Goal: Information Seeking & Learning: Check status

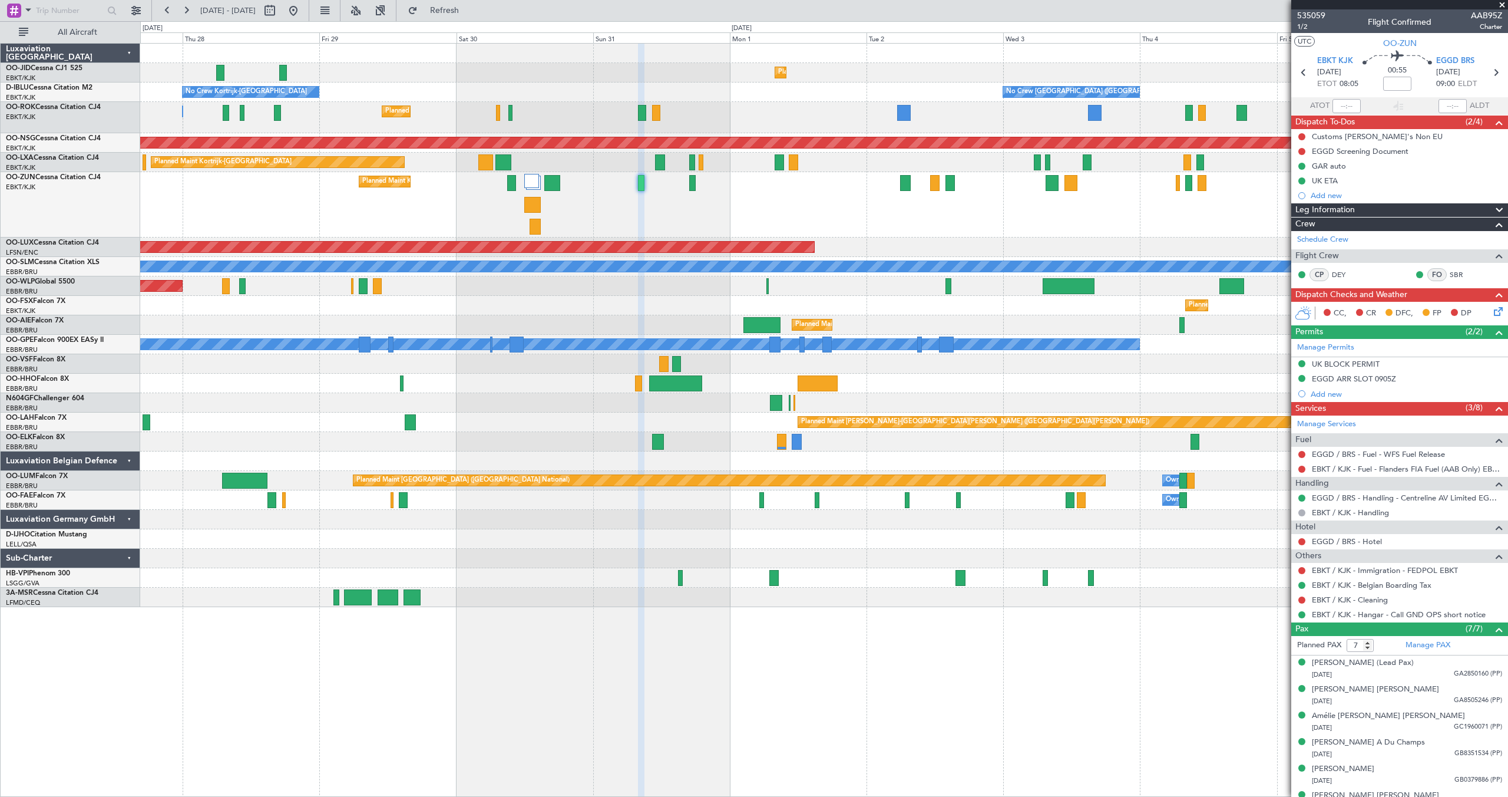
click at [577, 97] on div "No Crew Kortrijk-[GEOGRAPHIC_DATA] No Crew [GEOGRAPHIC_DATA] (Brussels National…" at bounding box center [824, 91] width 1368 height 19
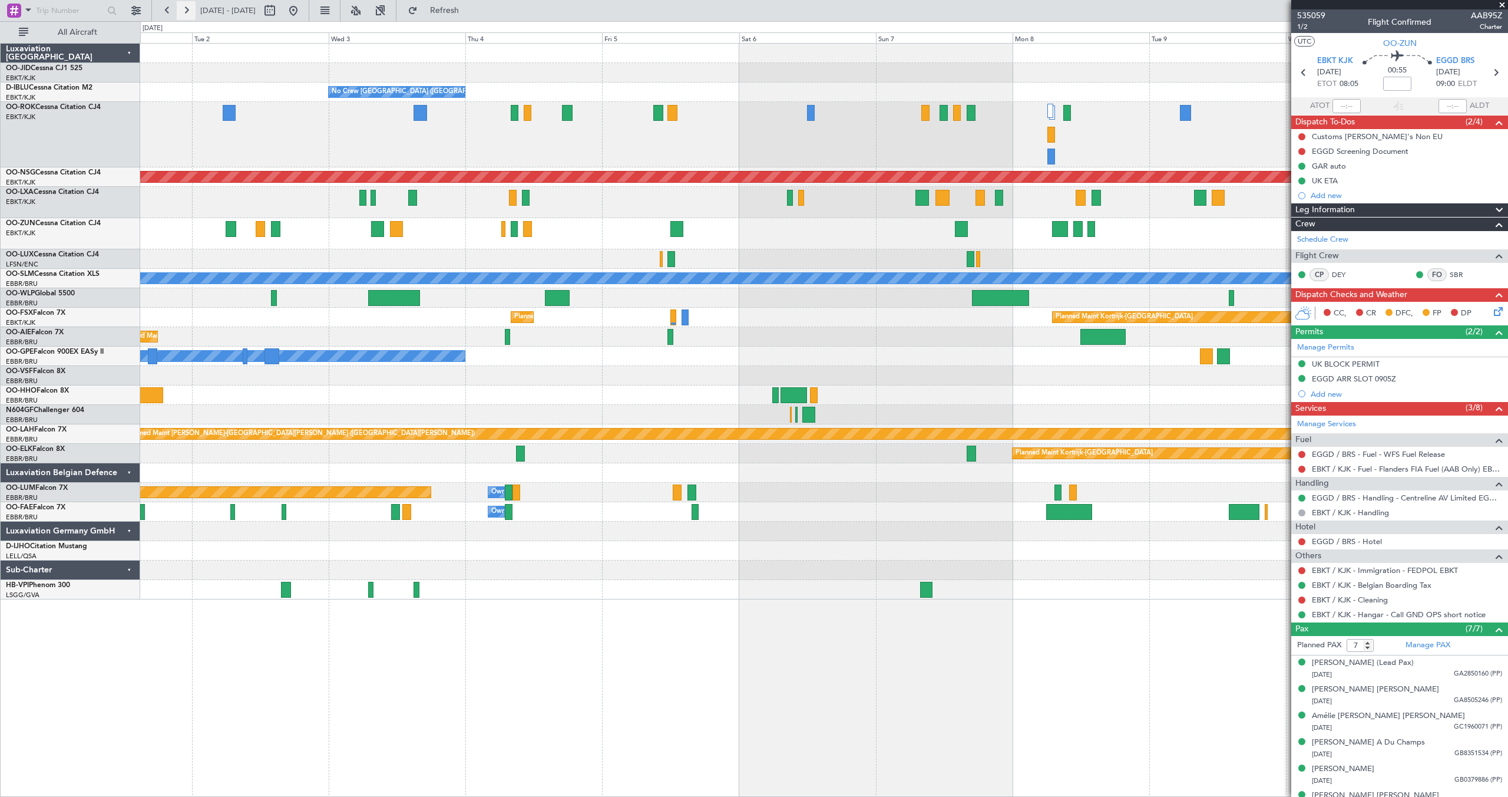
click at [190, 7] on button at bounding box center [186, 10] width 19 height 19
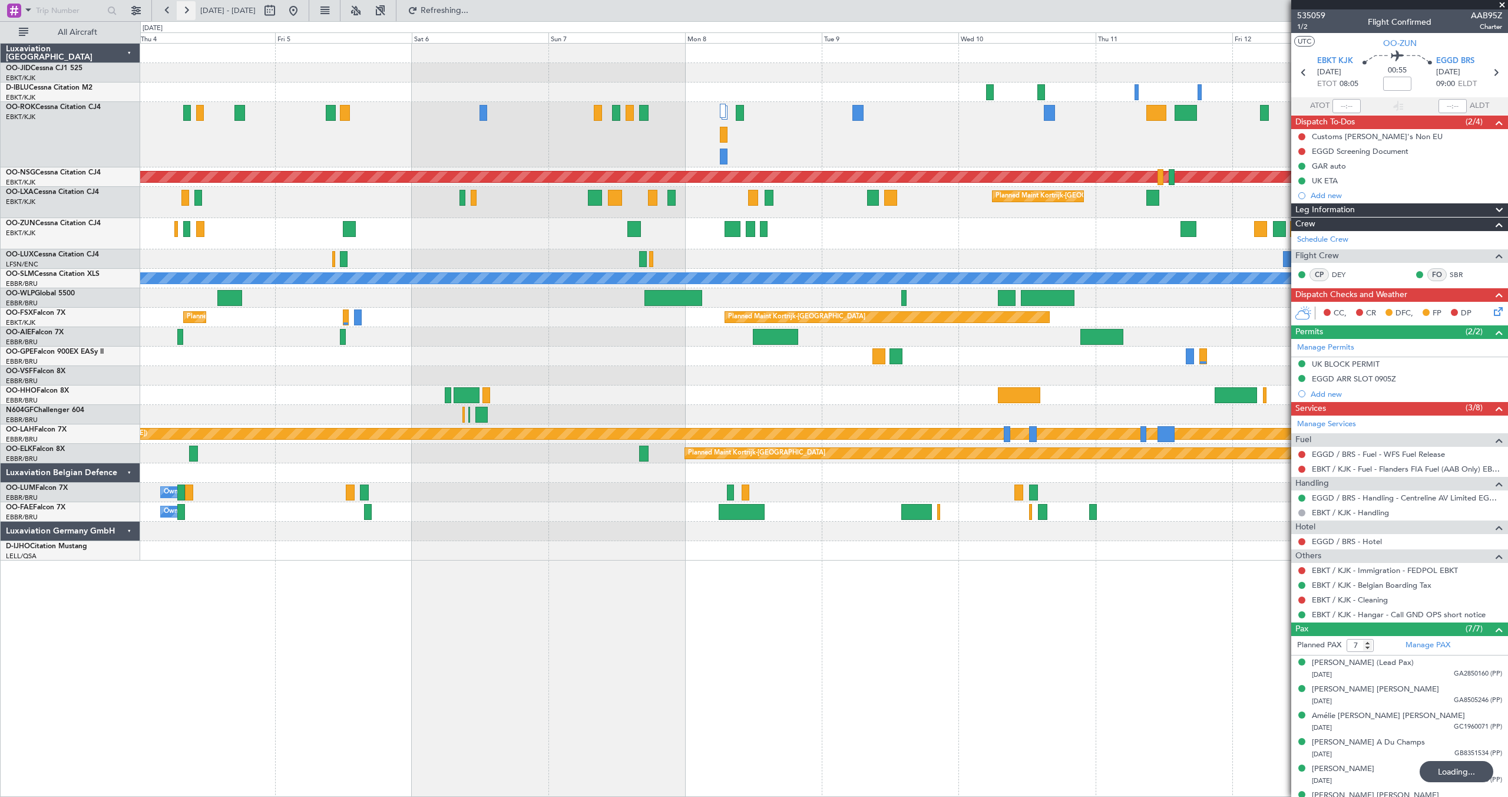
click at [190, 7] on button at bounding box center [186, 10] width 19 height 19
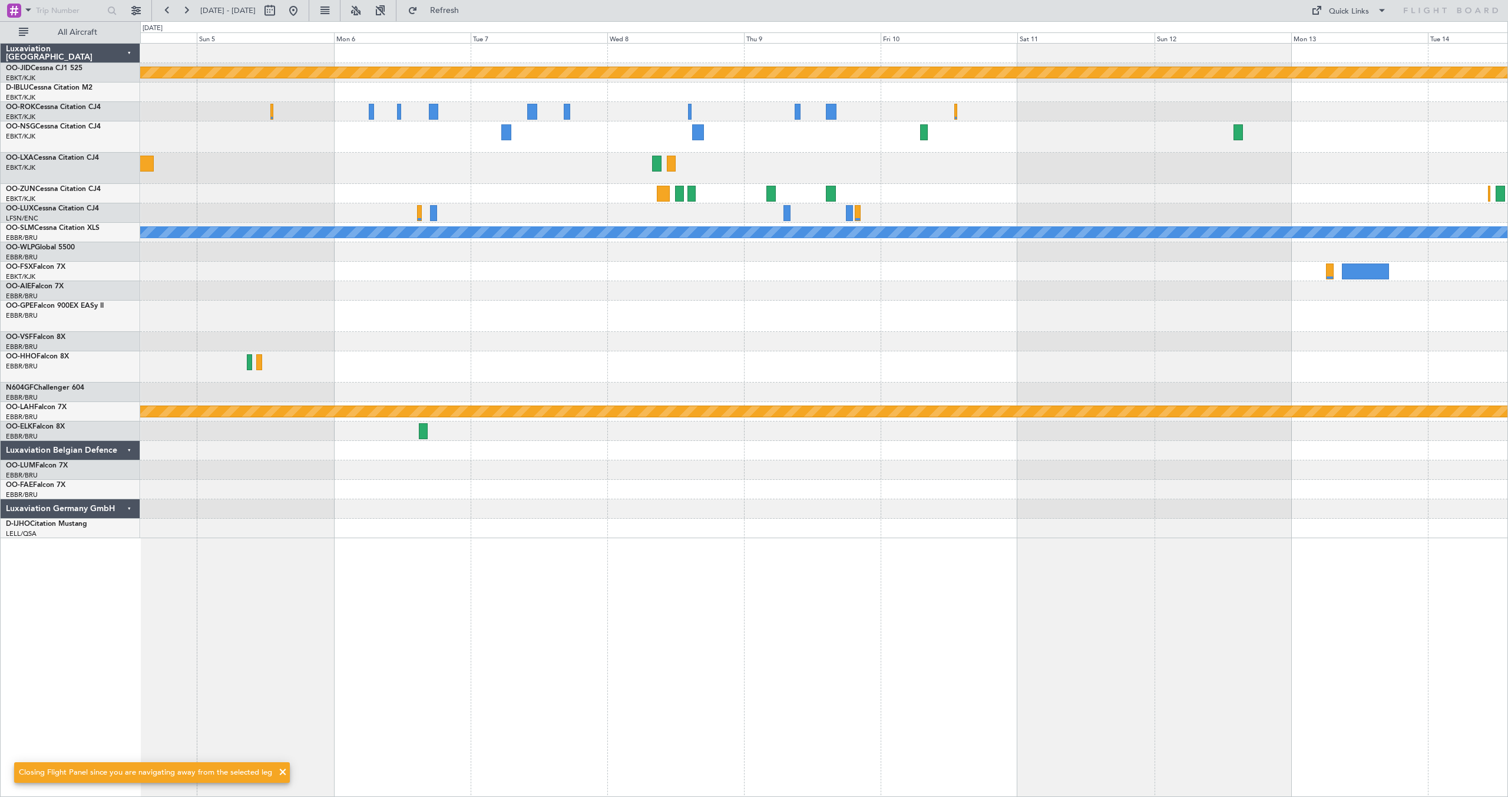
click at [303, 252] on div at bounding box center [824, 251] width 1368 height 19
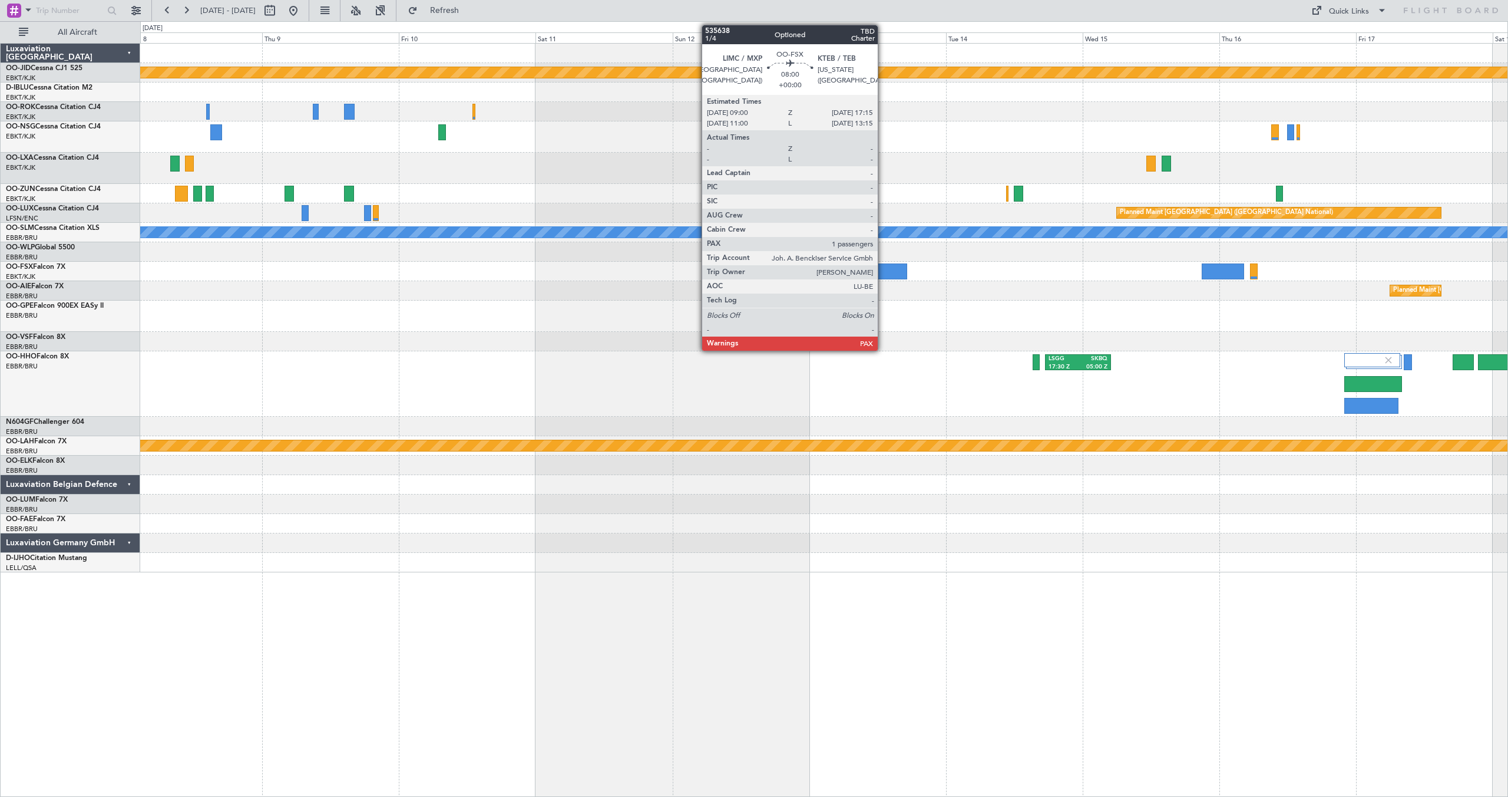
click at [883, 267] on div at bounding box center [883, 271] width 47 height 16
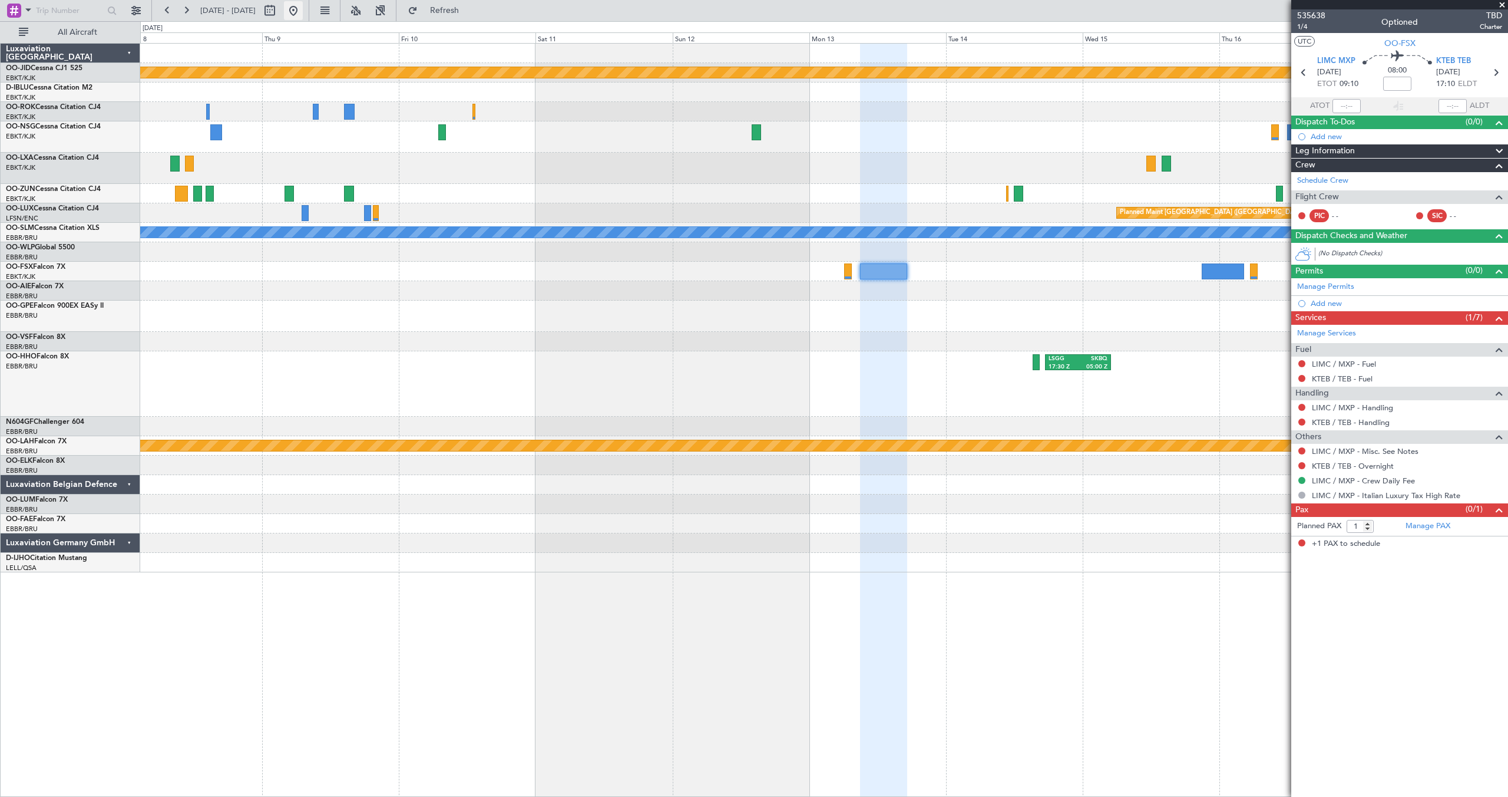
click at [303, 8] on button at bounding box center [293, 10] width 19 height 19
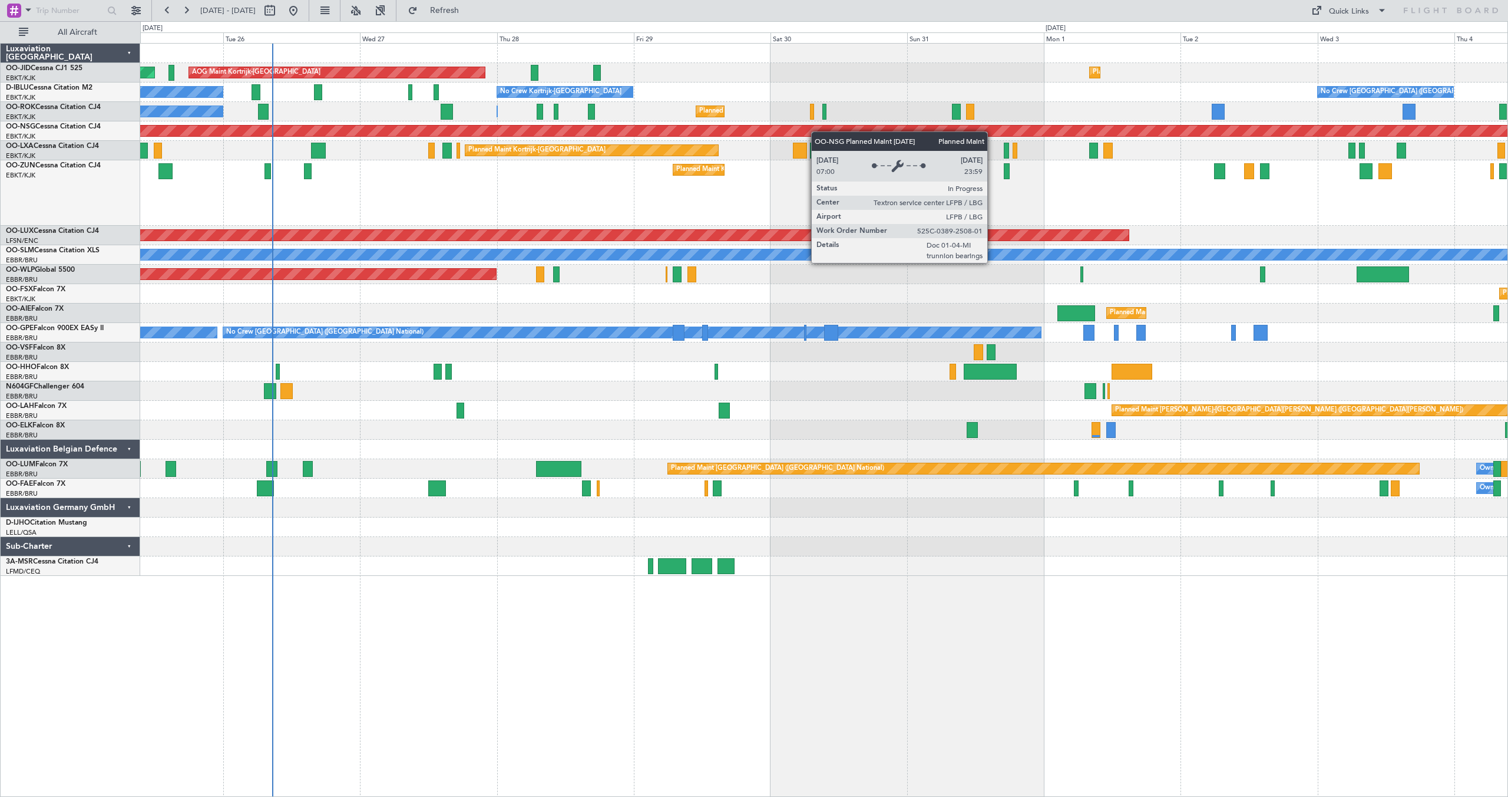
click at [744, 150] on div "Planned Maint [GEOGRAPHIC_DATA] ([GEOGRAPHIC_DATA]) AOG Maint [GEOGRAPHIC_DATA]…" at bounding box center [824, 310] width 1368 height 532
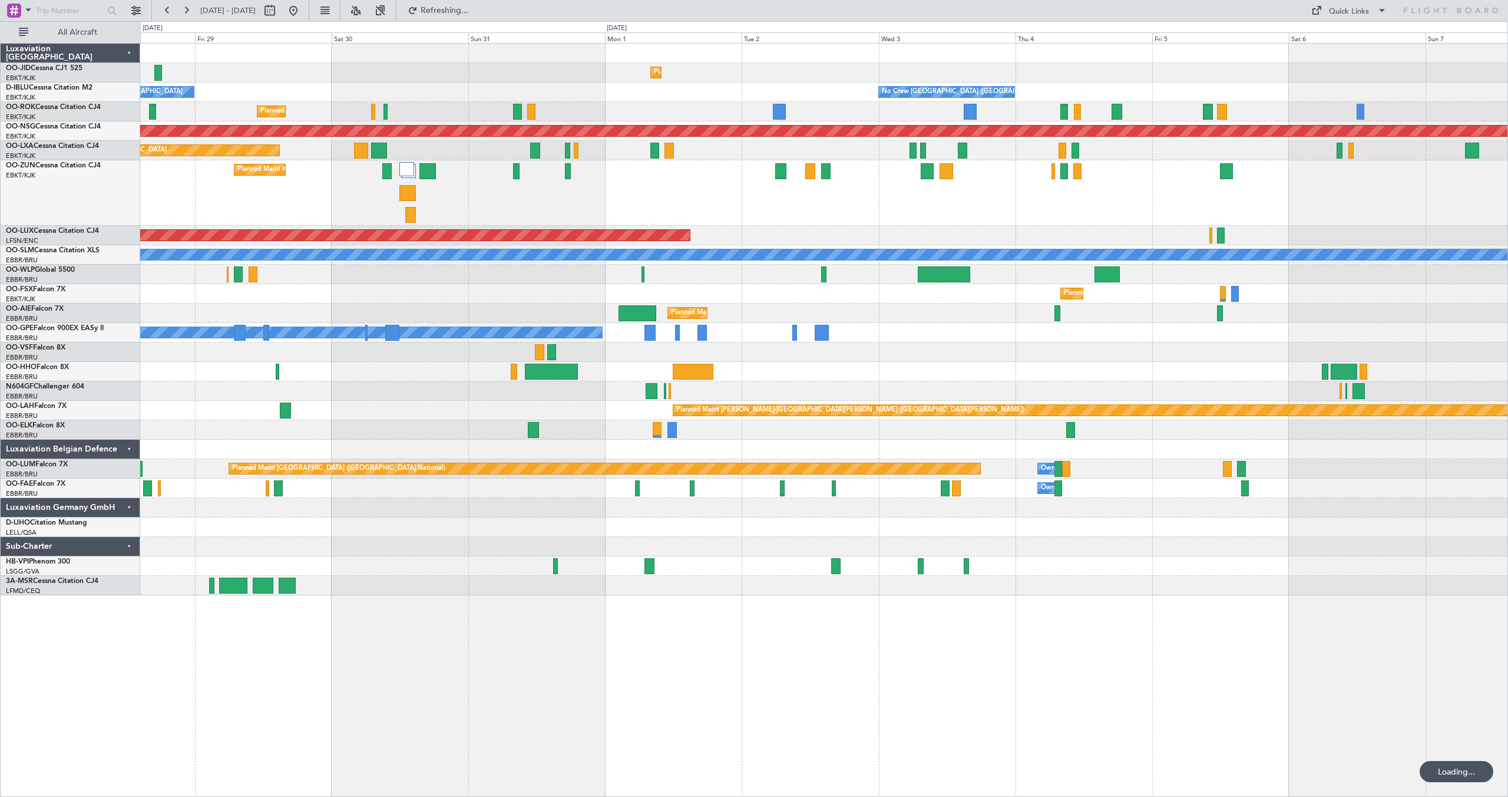
click at [1069, 92] on div "Planned Maint Kortrijk-[GEOGRAPHIC_DATA] AOG Maint [GEOGRAPHIC_DATA]-[GEOGRAPHI…" at bounding box center [824, 320] width 1368 height 552
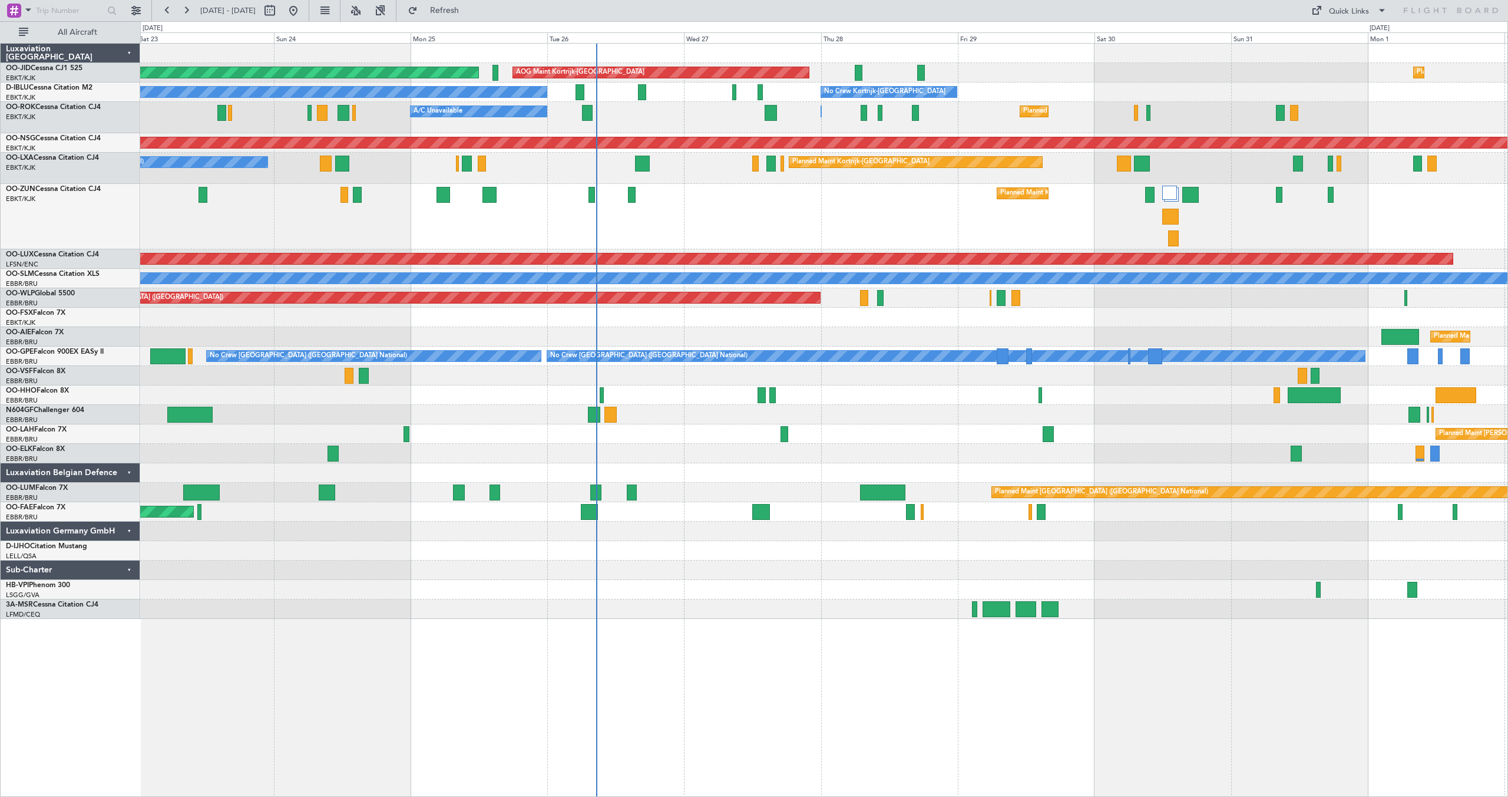
click at [1356, 85] on div "Planned Maint Kortrijk-[GEOGRAPHIC_DATA] AOG Maint [GEOGRAPHIC_DATA]-[GEOGRAPHI…" at bounding box center [824, 331] width 1368 height 575
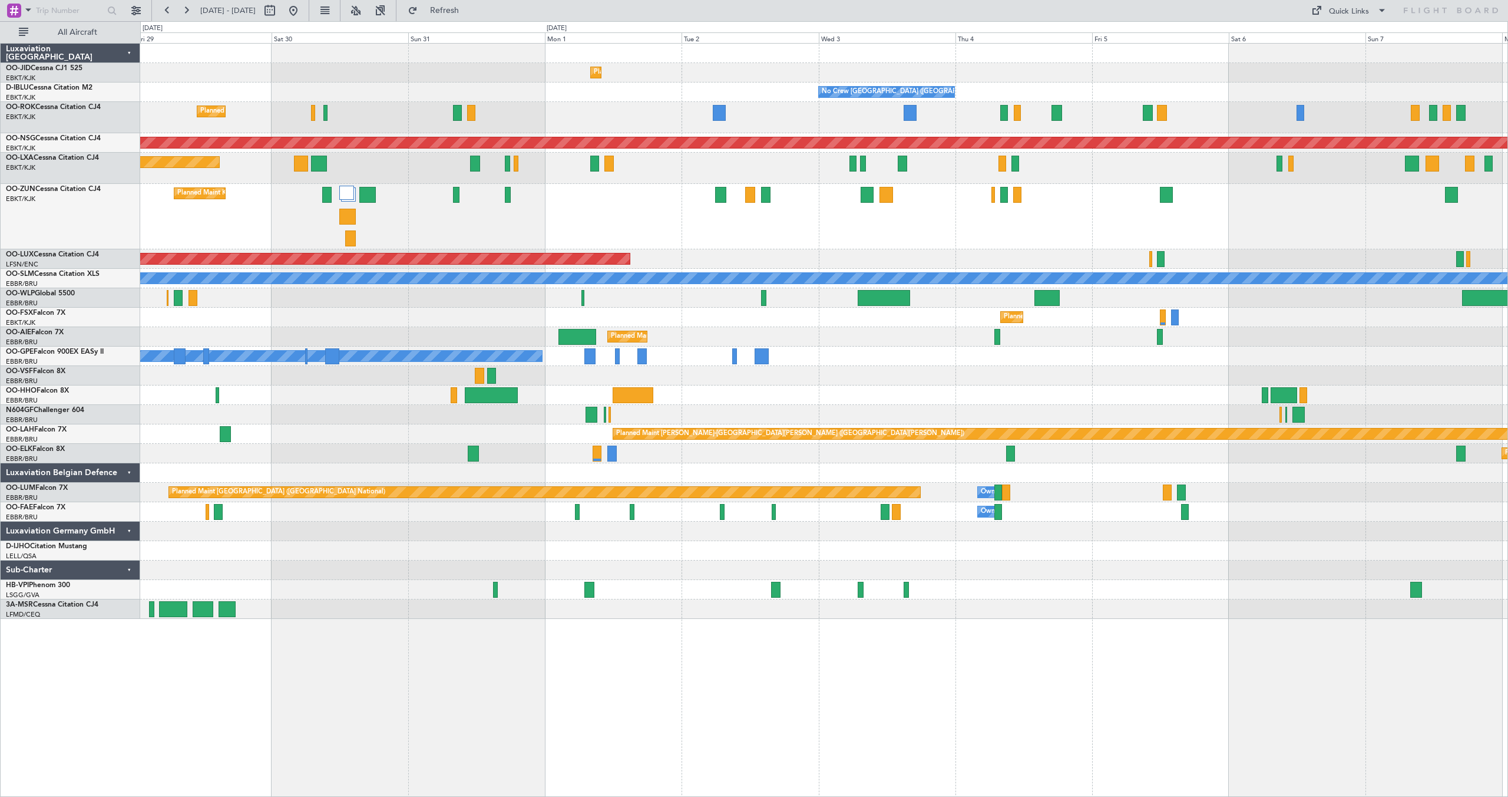
click at [500, 93] on div "Planned Maint Kortrijk-[GEOGRAPHIC_DATA] AOG Maint [GEOGRAPHIC_DATA]-[GEOGRAPHI…" at bounding box center [824, 331] width 1368 height 575
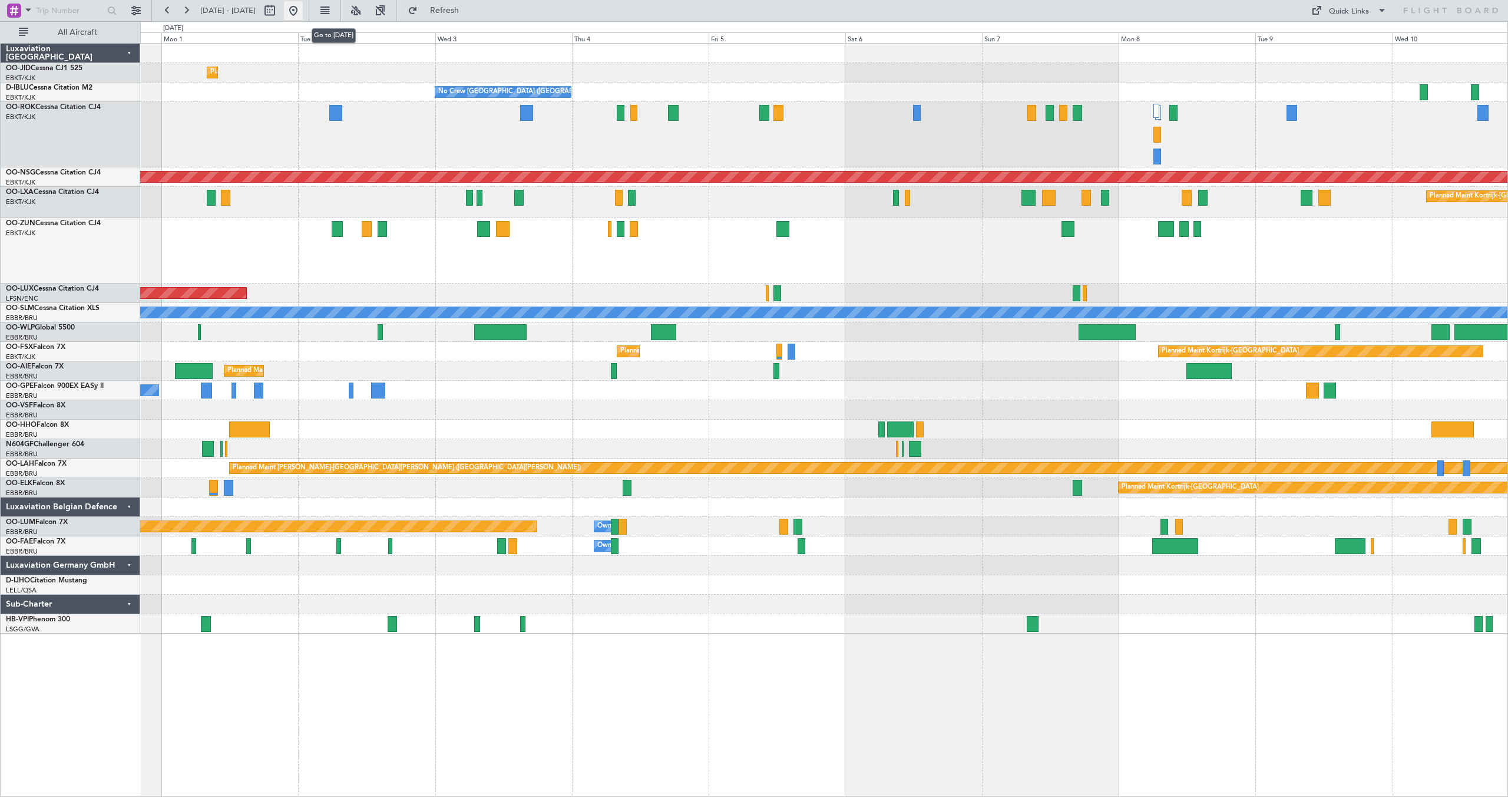
click at [303, 15] on button at bounding box center [293, 10] width 19 height 19
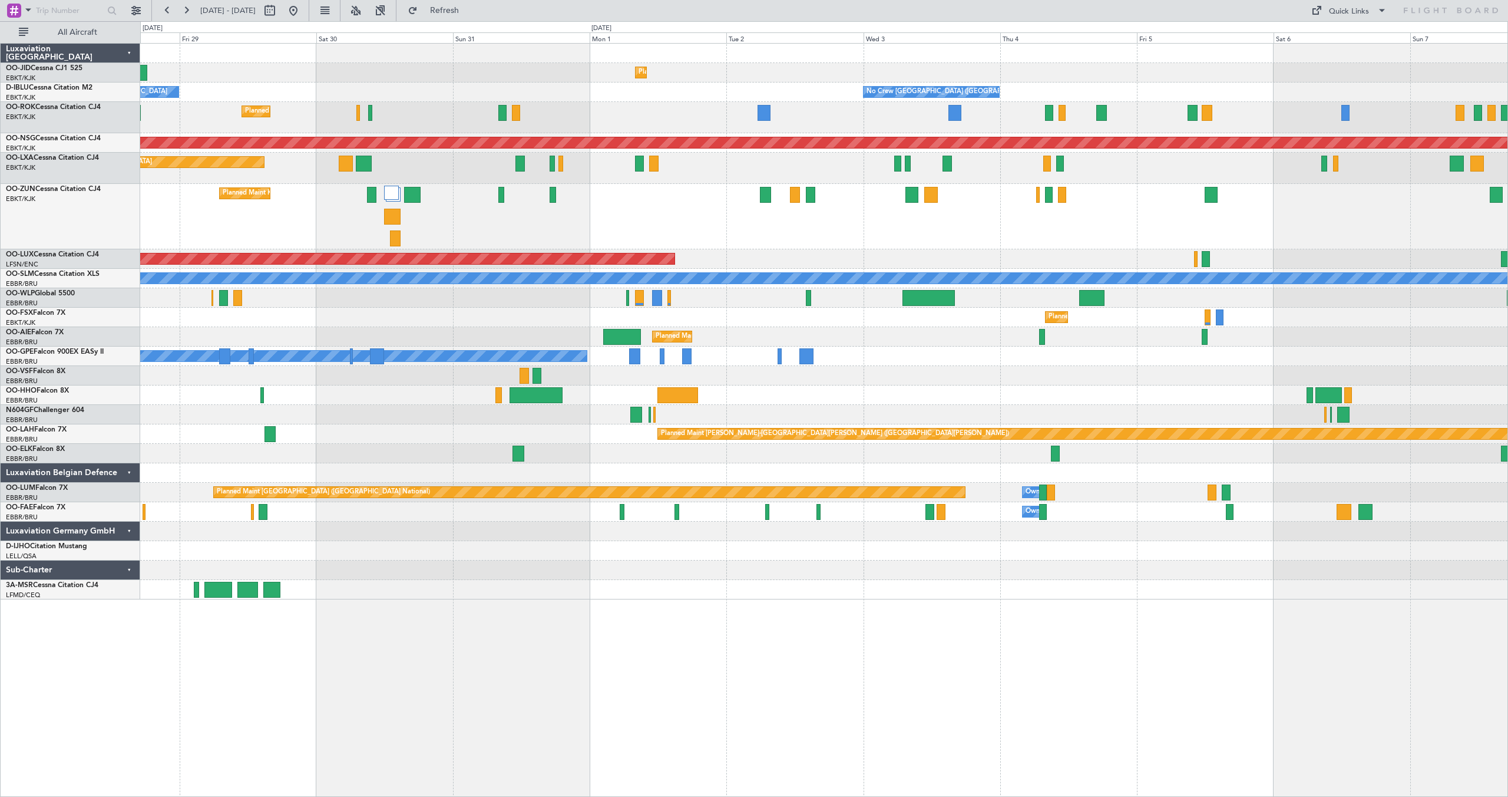
click at [440, 286] on div "Planned Maint Kortrijk-[GEOGRAPHIC_DATA] AOG Maint [GEOGRAPHIC_DATA]-[GEOGRAPHI…" at bounding box center [824, 322] width 1368 height 556
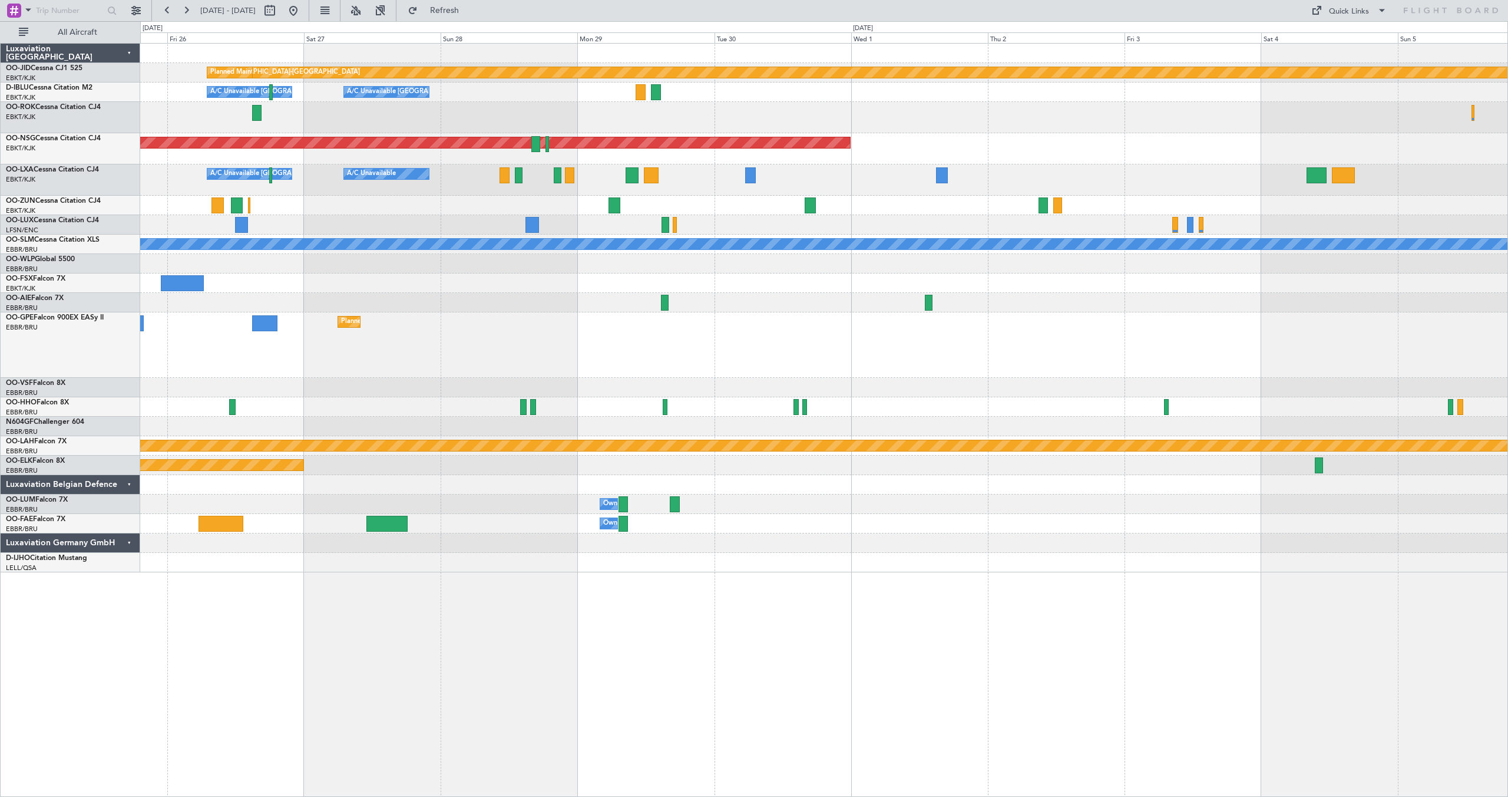
click at [435, 260] on div "null [GEOGRAPHIC_DATA]-[GEOGRAPHIC_DATA] Planned Maint [GEOGRAPHIC_DATA]-[GEOGR…" at bounding box center [824, 308] width 1368 height 529
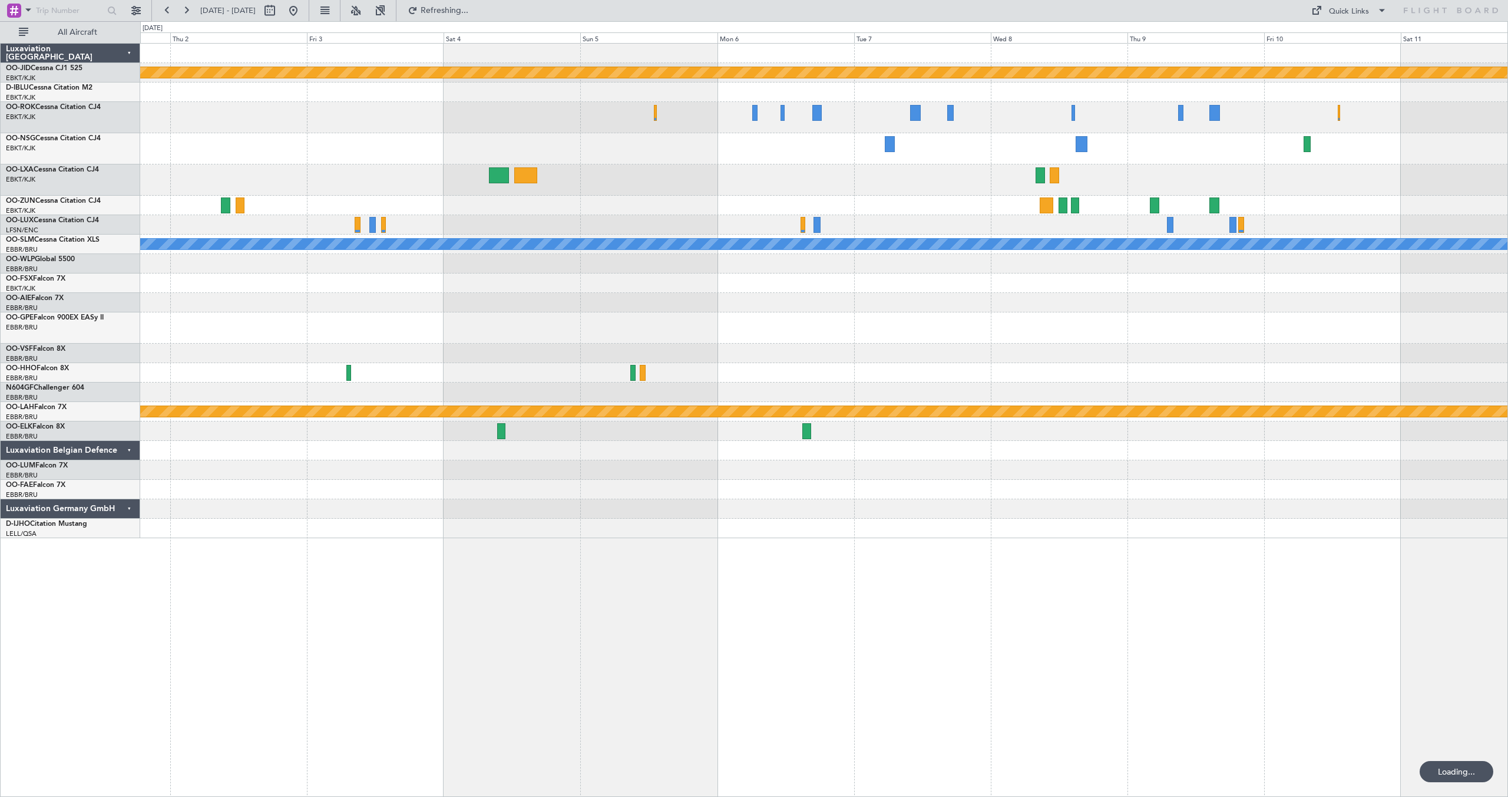
click at [915, 271] on div at bounding box center [824, 263] width 1368 height 19
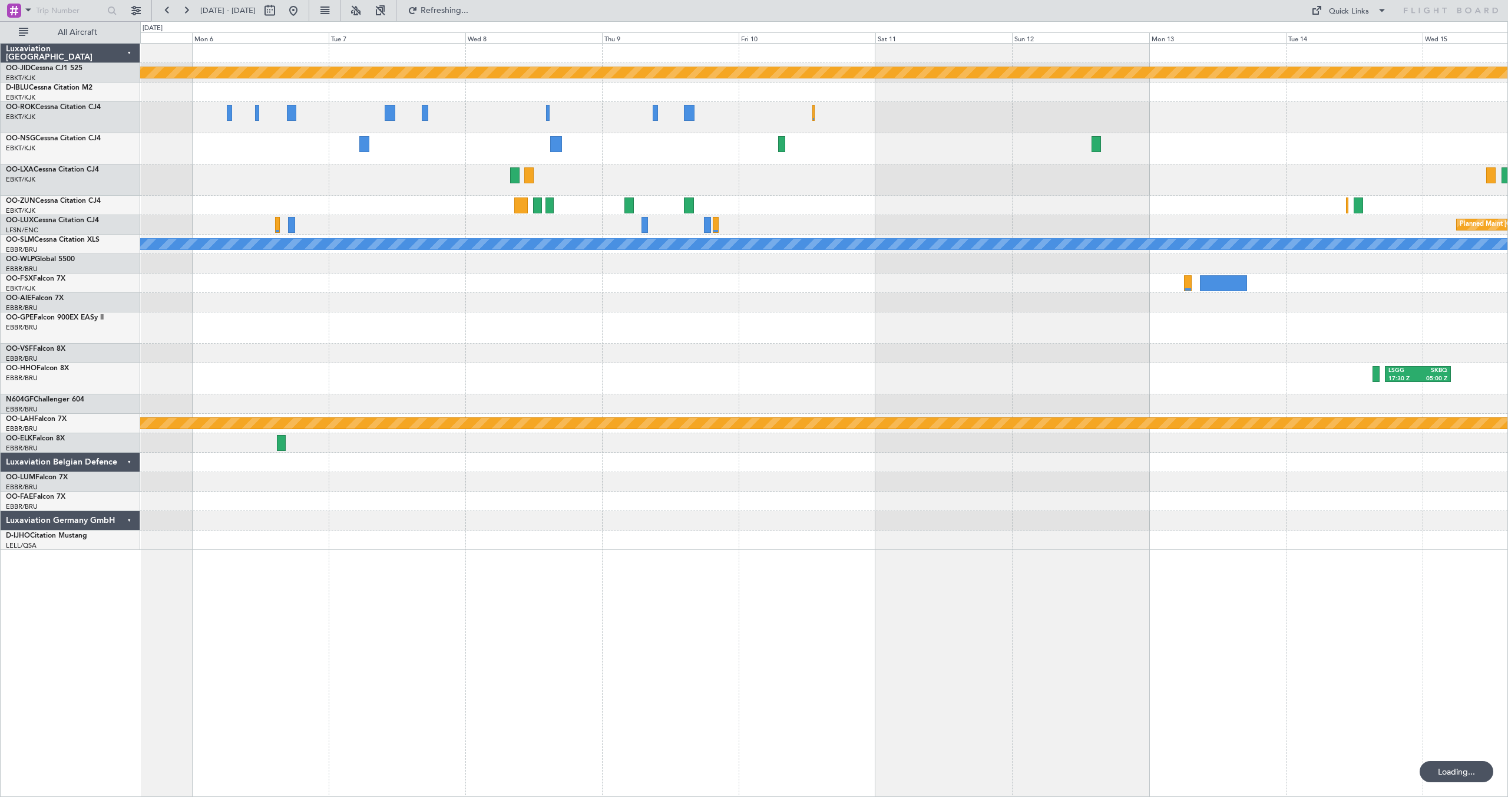
click at [833, 277] on div at bounding box center [824, 282] width 1368 height 19
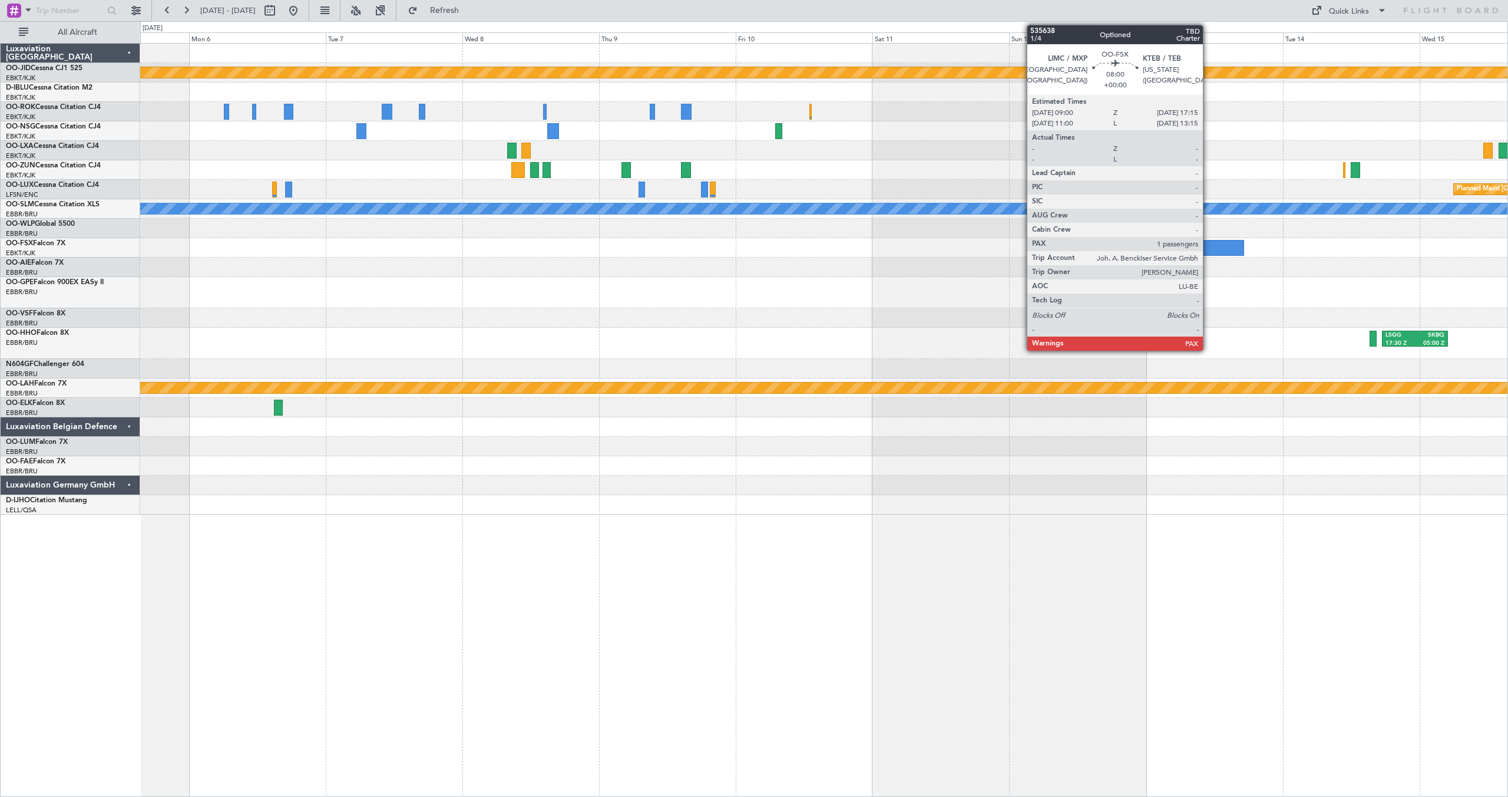
click at [1209, 245] on div at bounding box center [1220, 248] width 47 height 16
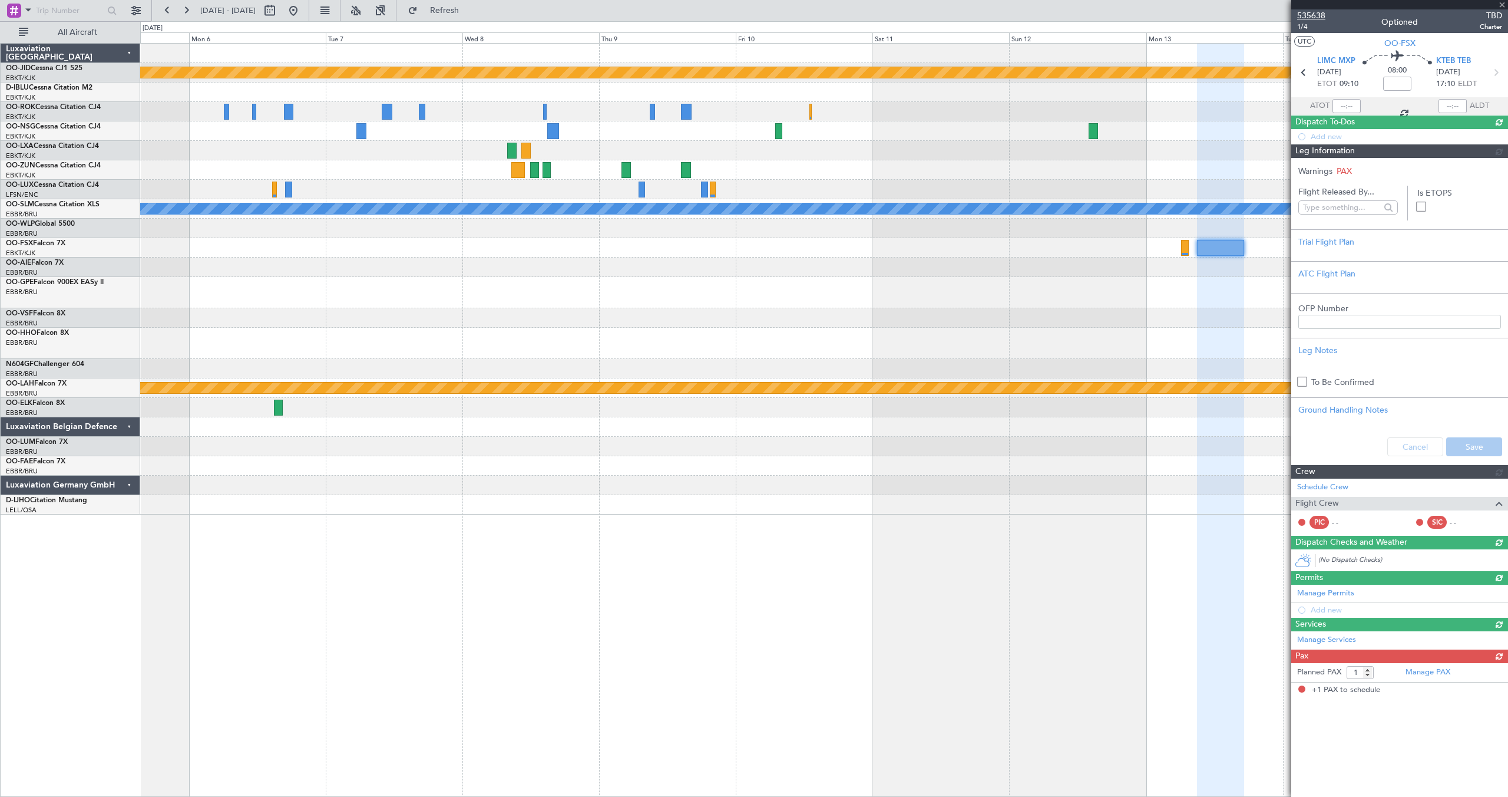
click at [1312, 15] on span "535638" at bounding box center [1312, 15] width 28 height 12
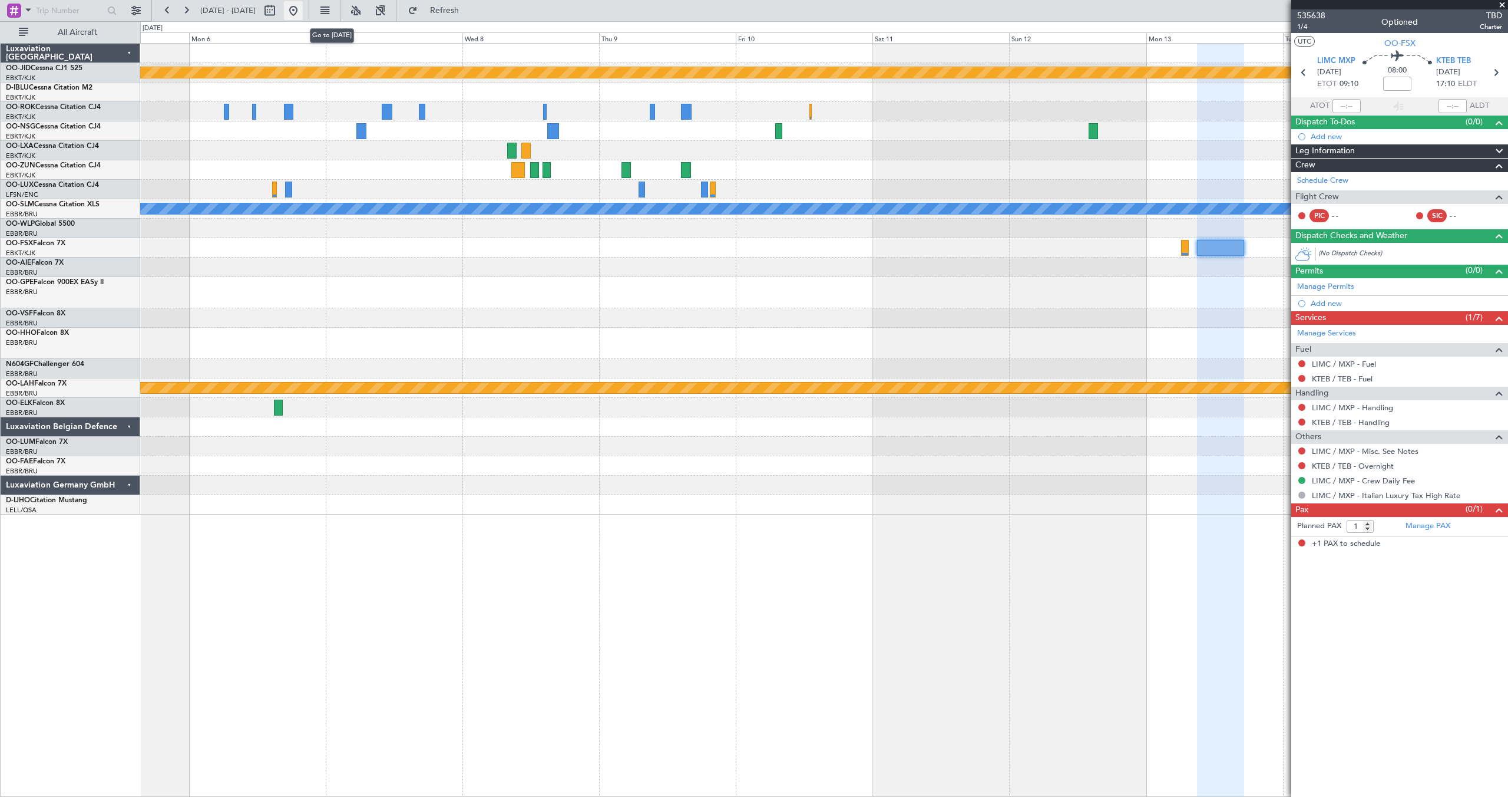
click at [303, 9] on button at bounding box center [293, 10] width 19 height 19
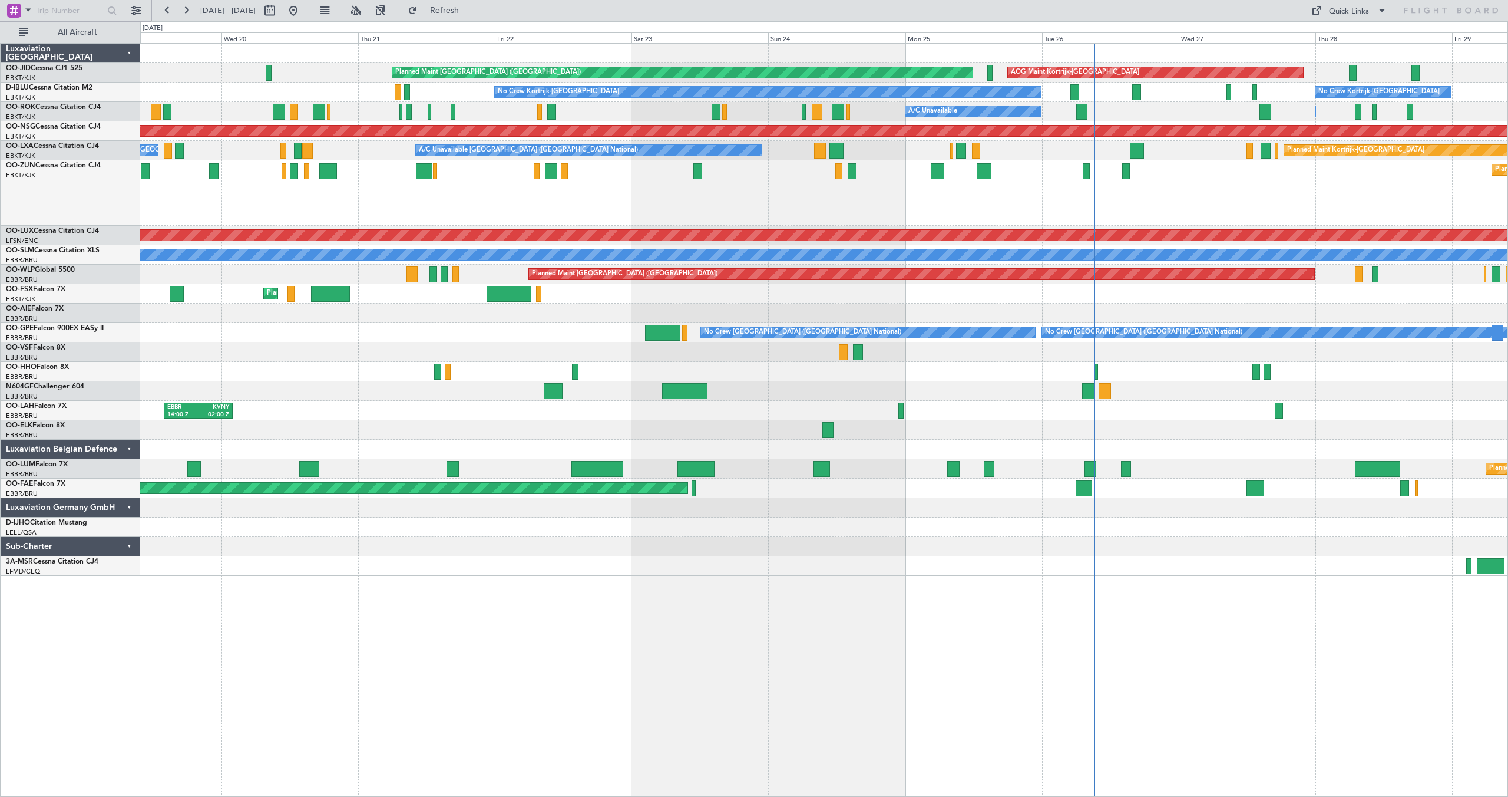
click at [992, 192] on div "Planned Maint Kortrijk-[GEOGRAPHIC_DATA]" at bounding box center [824, 192] width 1368 height 65
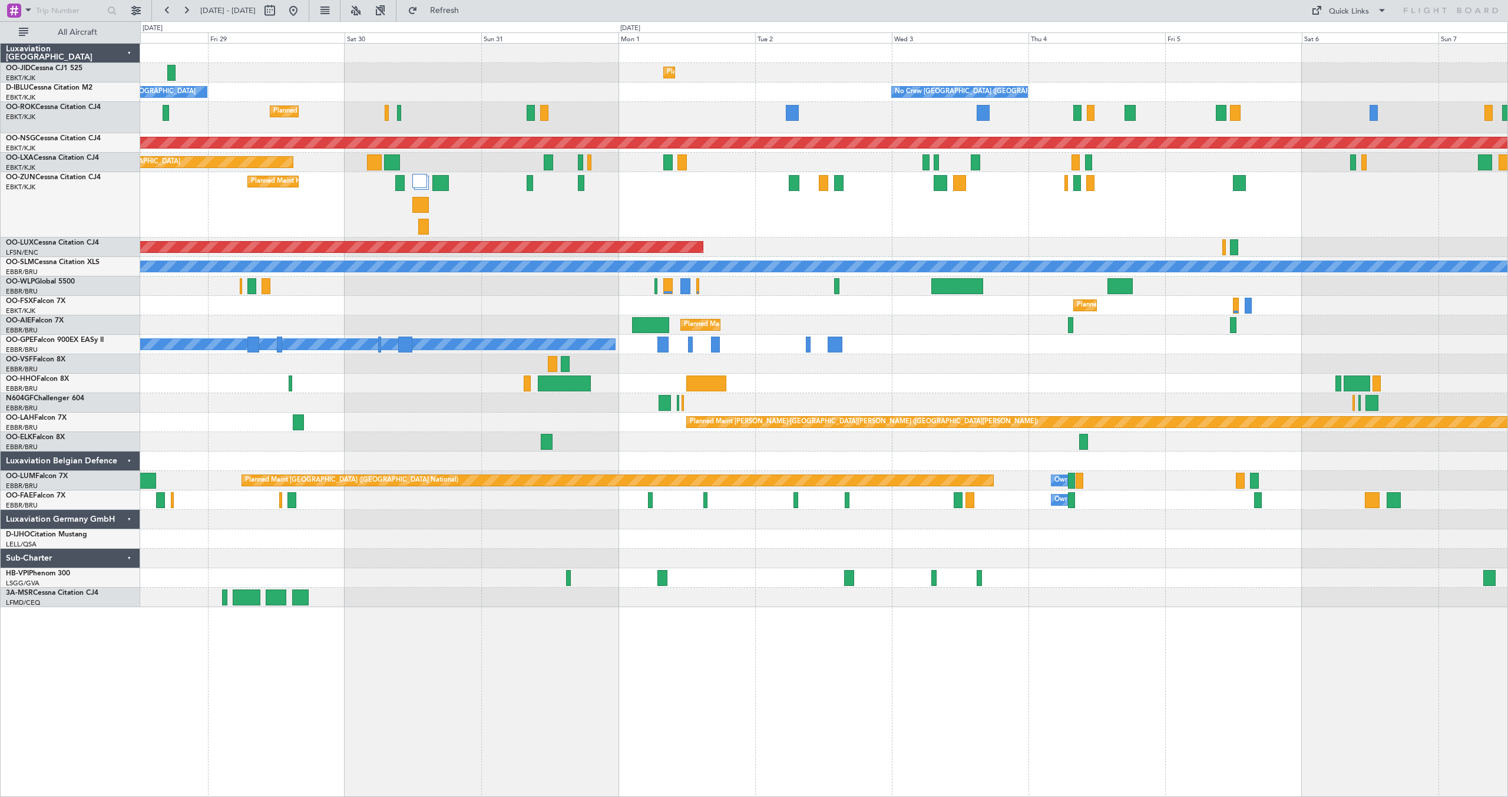
click at [771, 286] on div "Planned Maint [GEOGRAPHIC_DATA] ([GEOGRAPHIC_DATA])" at bounding box center [824, 285] width 1368 height 19
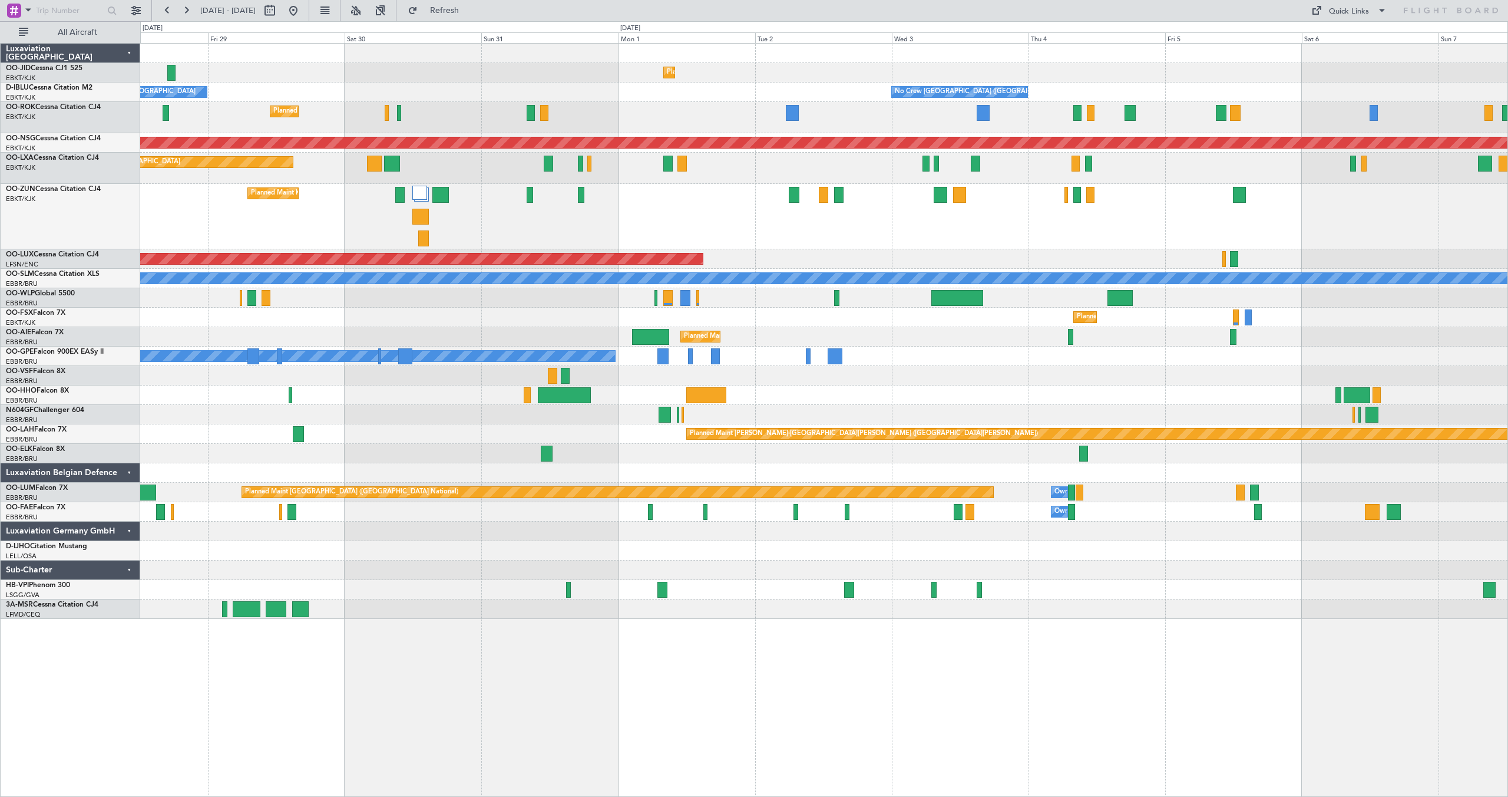
click at [857, 286] on div "Planned Maint Kortrijk-[GEOGRAPHIC_DATA] AOG Maint [GEOGRAPHIC_DATA]-[GEOGRAPHI…" at bounding box center [824, 331] width 1368 height 575
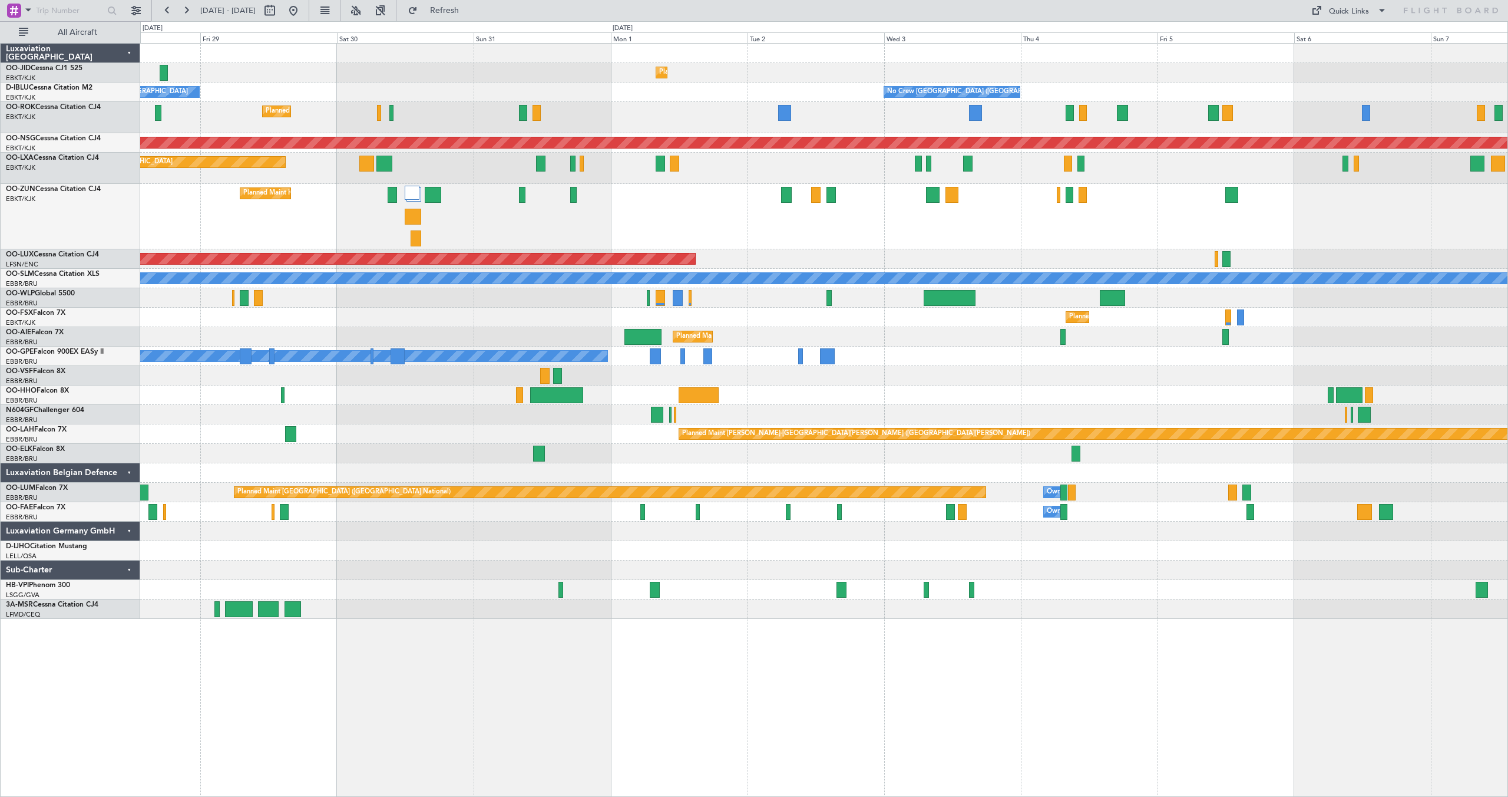
click at [1025, 288] on div "Planned Maint Kortrijk-[GEOGRAPHIC_DATA] AOG Maint [GEOGRAPHIC_DATA]-[GEOGRAPHI…" at bounding box center [824, 331] width 1368 height 575
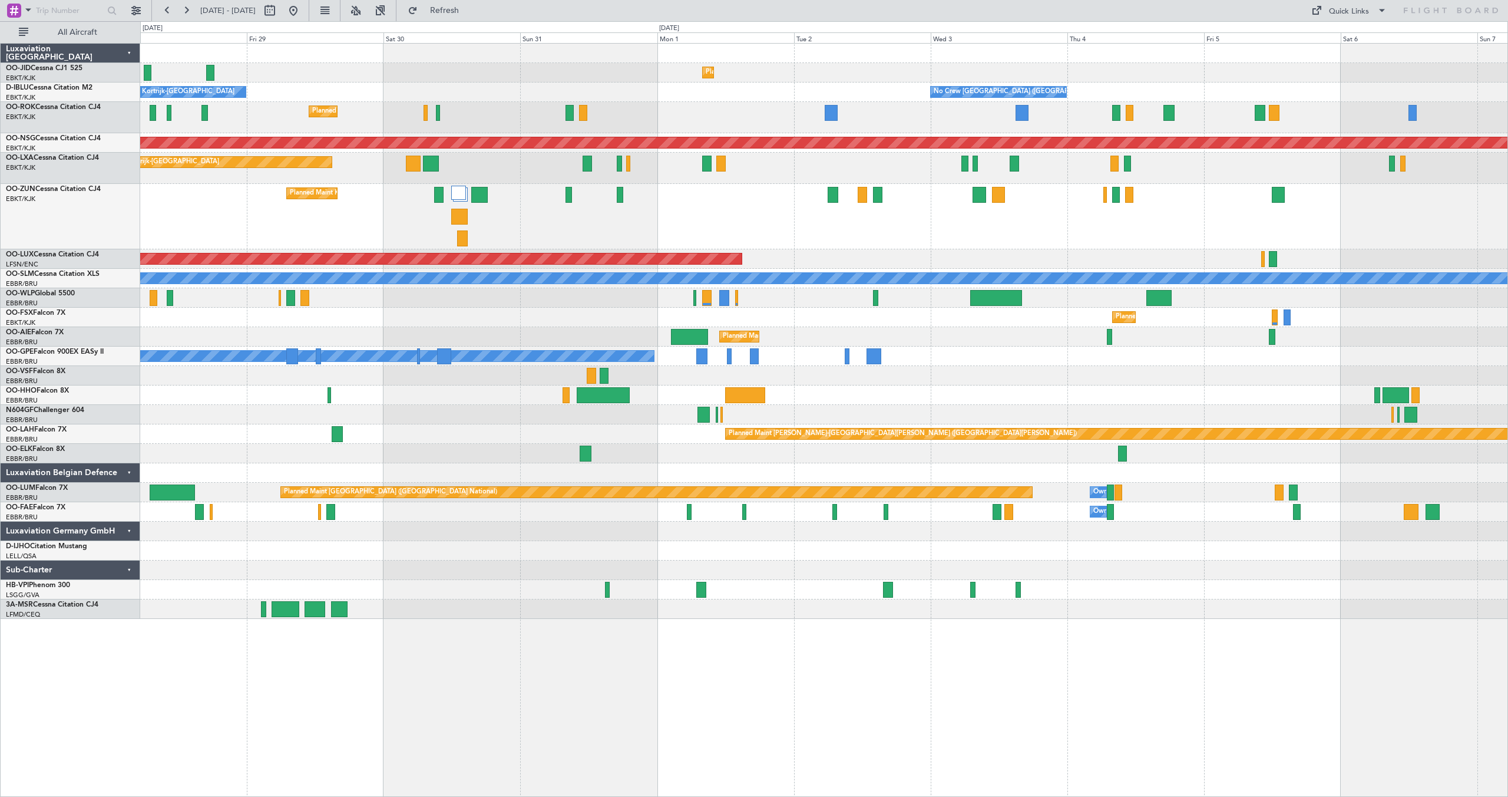
click at [1102, 293] on div "Planned Maint [GEOGRAPHIC_DATA] ([GEOGRAPHIC_DATA])" at bounding box center [824, 297] width 1368 height 19
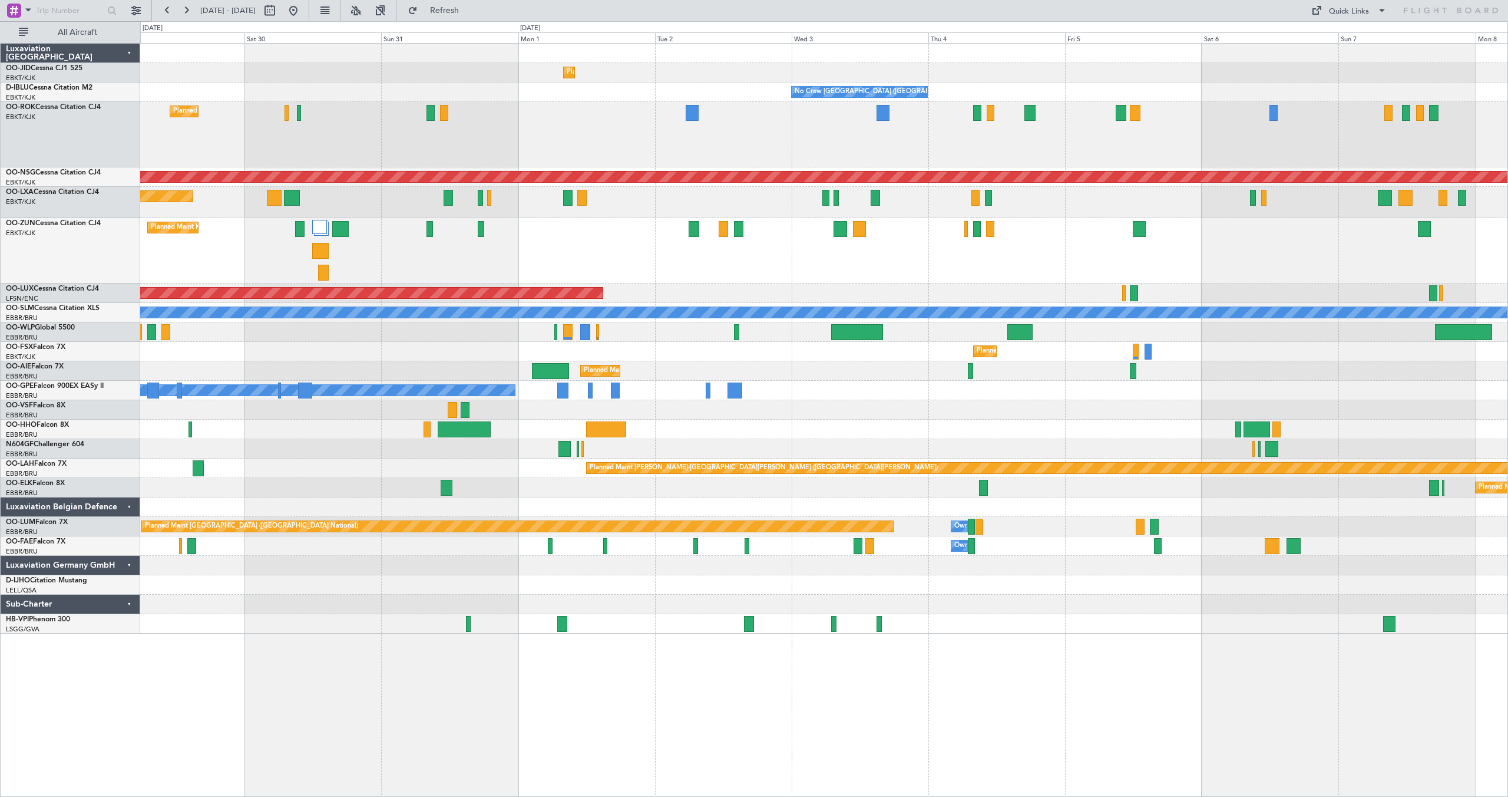
click at [856, 237] on div "Planned Maint Kortrijk-[GEOGRAPHIC_DATA]" at bounding box center [824, 250] width 1368 height 65
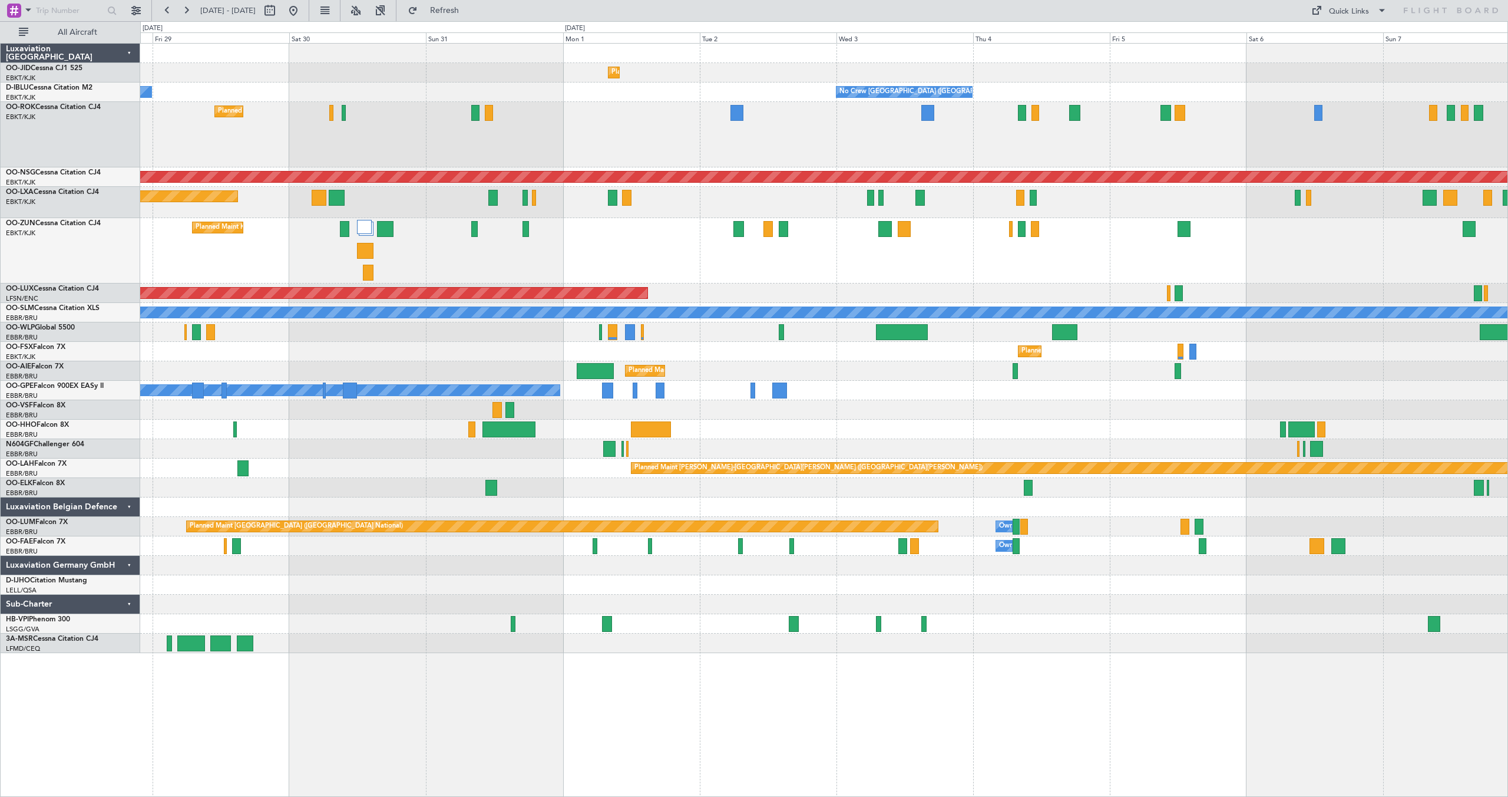
click at [862, 256] on div "Planned Maint Kortrijk-[GEOGRAPHIC_DATA]" at bounding box center [824, 250] width 1368 height 65
